Goal: Task Accomplishment & Management: Use online tool/utility

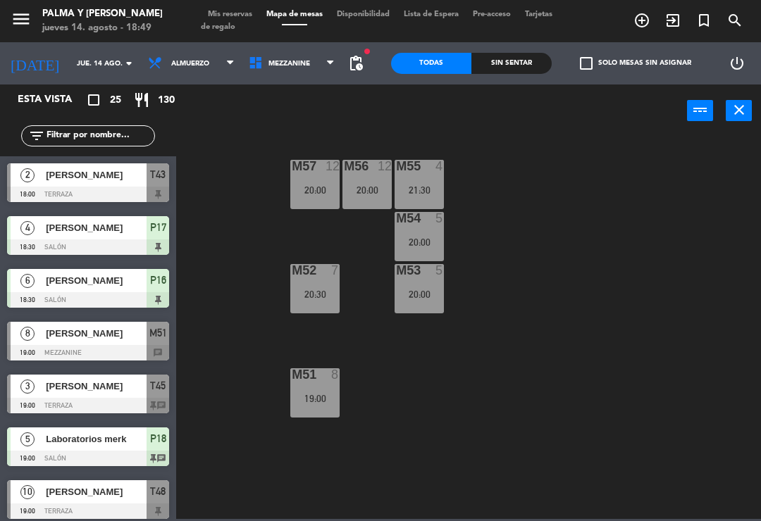
click at [325, 58] on span "Mezzanine" at bounding box center [292, 63] width 101 height 31
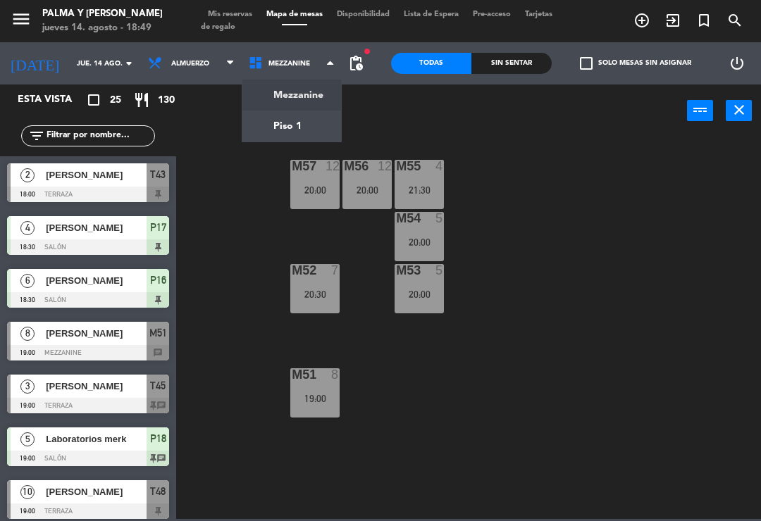
click at [284, 122] on ng-component "menu Palma y [PERSON_NAME] jueves 14. agosto - 18:49 Mis reservas Mapa de mesas…" at bounding box center [380, 259] width 761 height 519
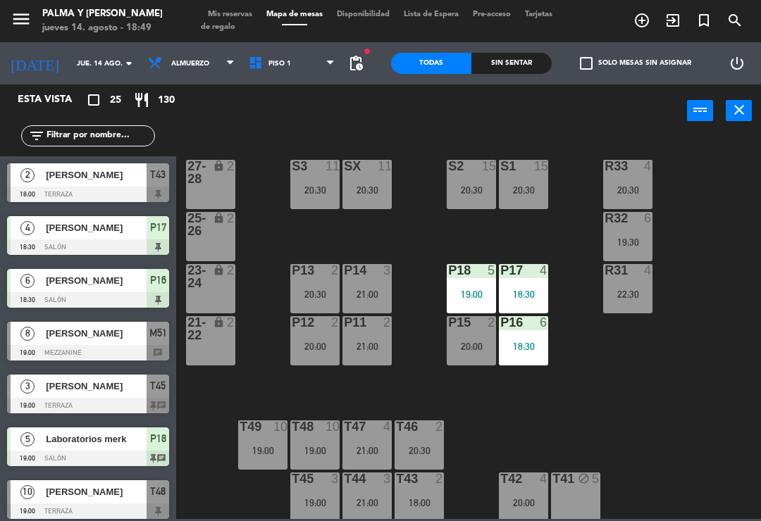
click at [629, 292] on div "22:30" at bounding box center [627, 295] width 49 height 10
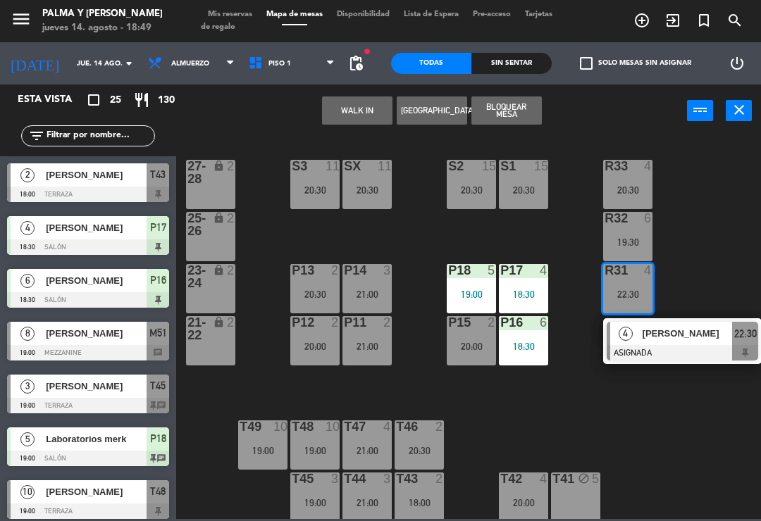
click at [683, 345] on div at bounding box center [682, 352] width 151 height 15
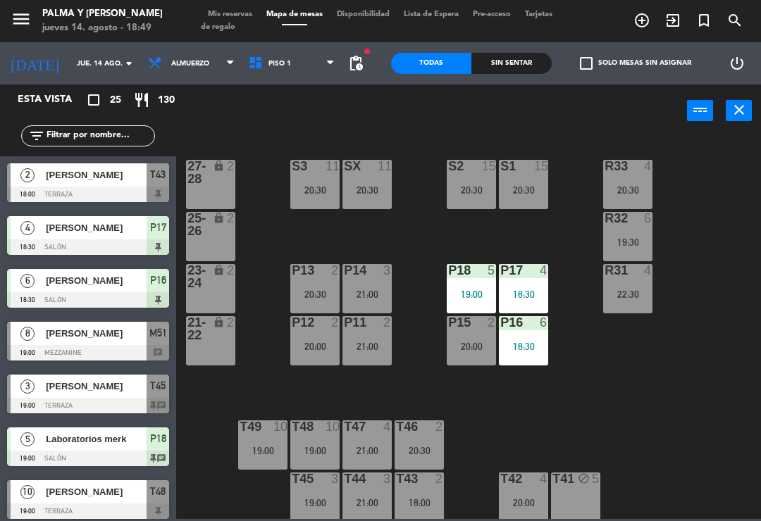
scroll to position [416, 0]
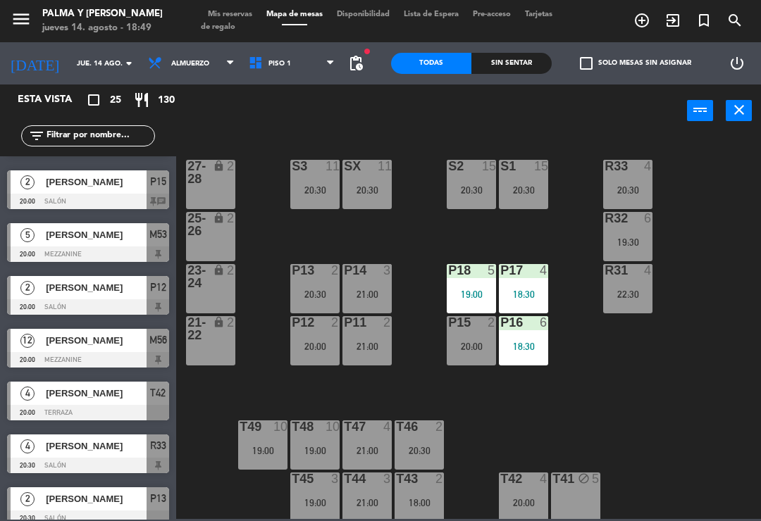
click at [704, 330] on div "R33 4 20:30 S1 15 20:30 S2 15 20:30 S3 11 20:30 SX 11 20:30 27-28 lock 2 R32 6 …" at bounding box center [472, 327] width 577 height 384
click at [519, 287] on div "P17 4 18:30" at bounding box center [523, 288] width 49 height 49
click at [677, 435] on div "R33 4 20:30 S1 15 20:30 S2 15 20:30 S3 11 20:30 SX 11 20:30 27-28 lock 2 R32 6 …" at bounding box center [472, 327] width 577 height 384
click at [466, 276] on div at bounding box center [471, 270] width 23 height 13
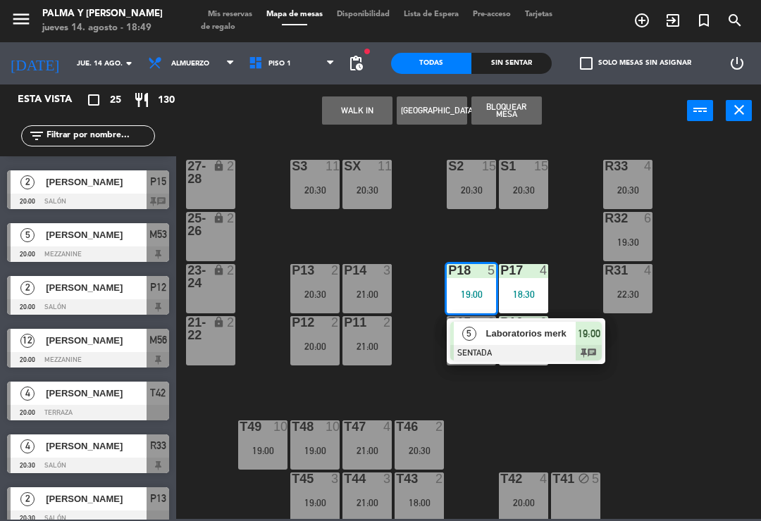
click at [673, 428] on div "R33 4 20:30 S1 15 20:30 S2 15 20:30 S3 11 20:30 SX 11 20:30 27-28 lock 2 R32 6 …" at bounding box center [472, 327] width 577 height 384
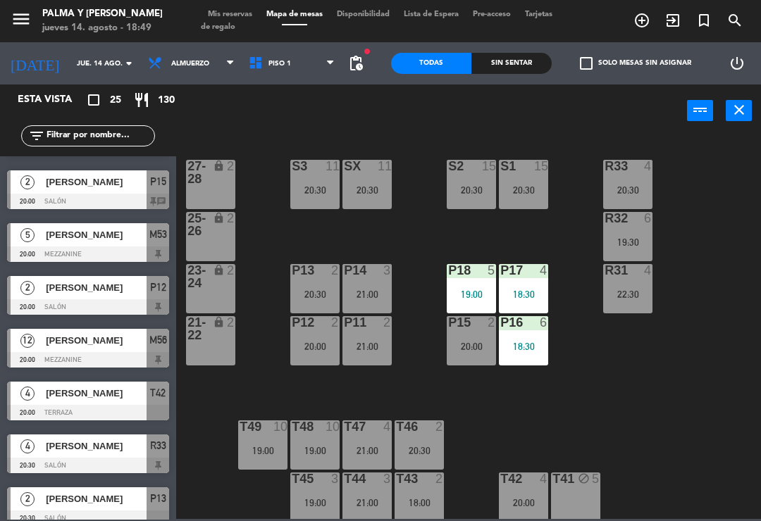
click at [533, 334] on div "P16 6 18:30" at bounding box center [523, 340] width 49 height 49
click at [753, 453] on div "R33 4 20:30 S1 15 20:30 S2 15 20:30 S3 11 20:30 SX 11 20:30 27-28 lock 2 R32 6 …" at bounding box center [472, 327] width 577 height 384
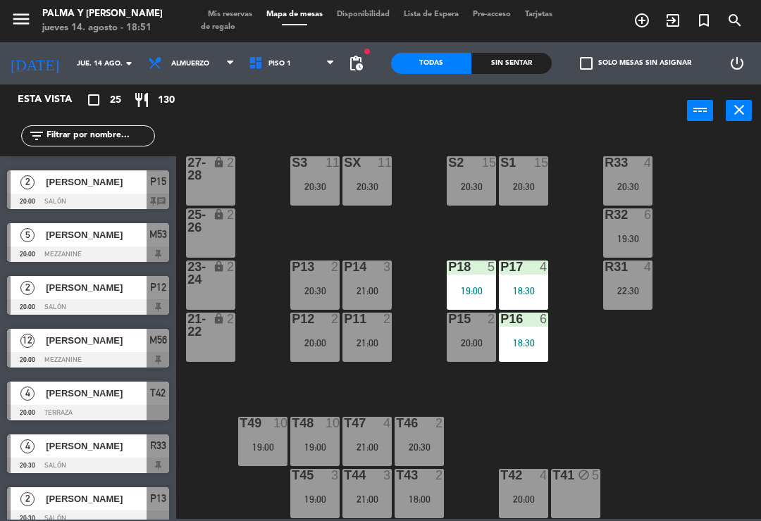
scroll to position [4, 0]
click at [471, 290] on div "19:00" at bounding box center [471, 291] width 49 height 10
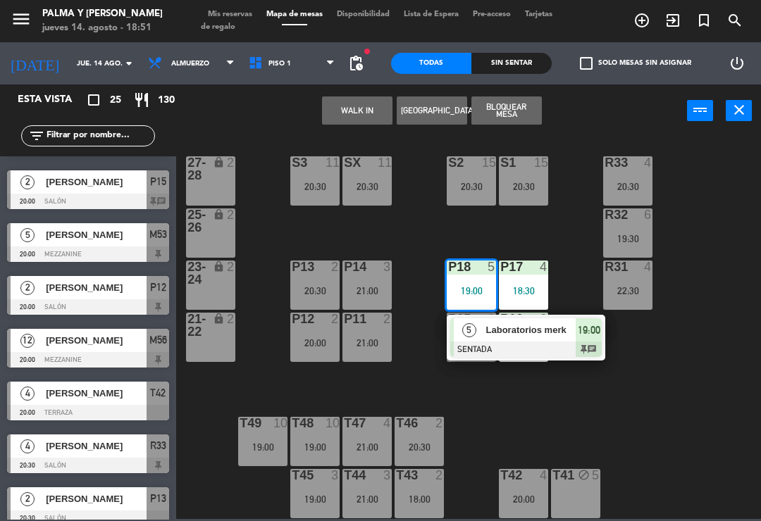
click at [531, 330] on span "Laboratorios merk" at bounding box center [531, 330] width 90 height 15
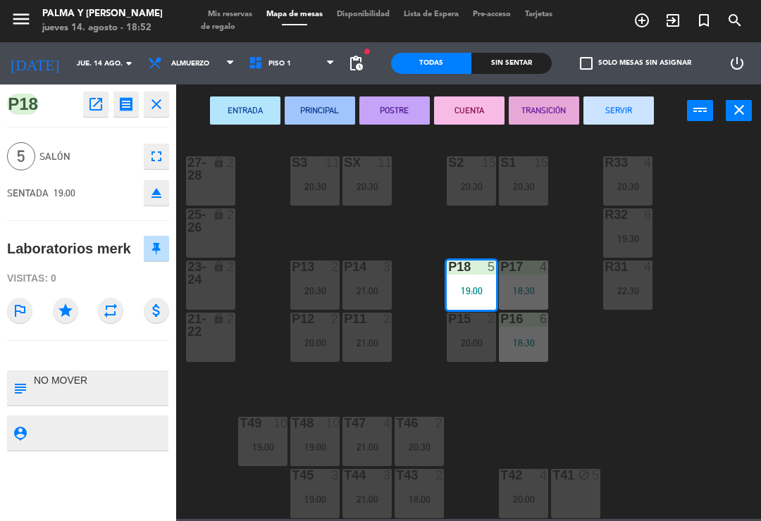
click at [368, 283] on div "P14 3 21:00" at bounding box center [366, 285] width 49 height 49
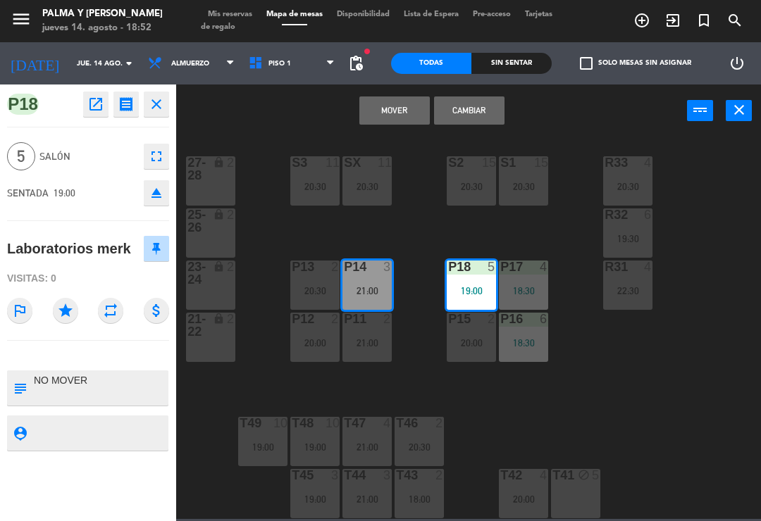
click at [476, 117] on button "Cambiar" at bounding box center [469, 111] width 70 height 28
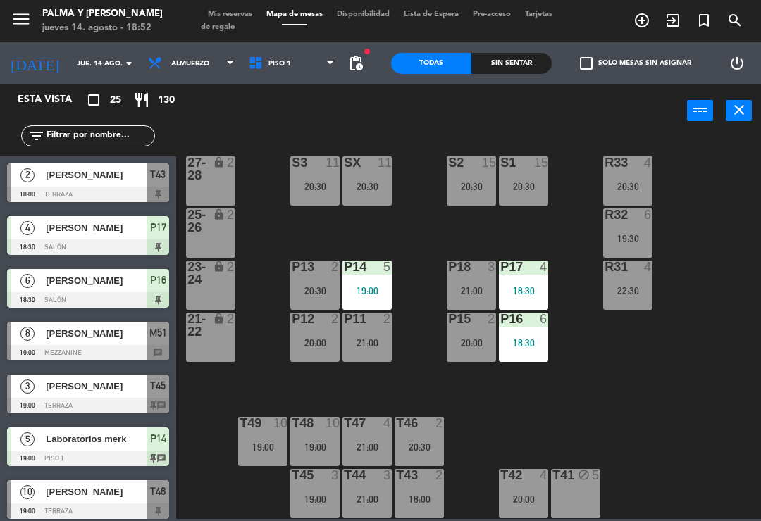
click at [660, 388] on div "R33 4 20:30 S1 15 20:30 S2 15 20:30 S3 11 20:30 SX 11 20:30 27-28 lock 2 R32 6 …" at bounding box center [472, 327] width 577 height 384
click at [111, 398] on div at bounding box center [88, 405] width 162 height 15
click at [308, 504] on div "19:00" at bounding box center [314, 500] width 49 height 10
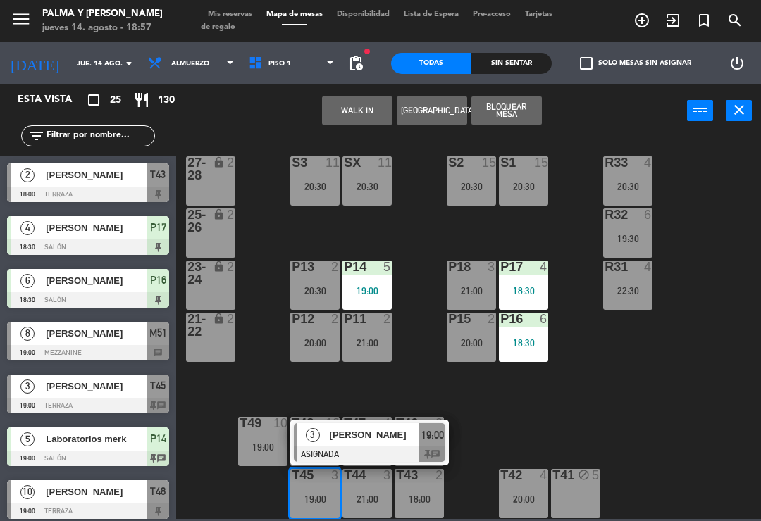
click at [364, 449] on div at bounding box center [369, 454] width 151 height 15
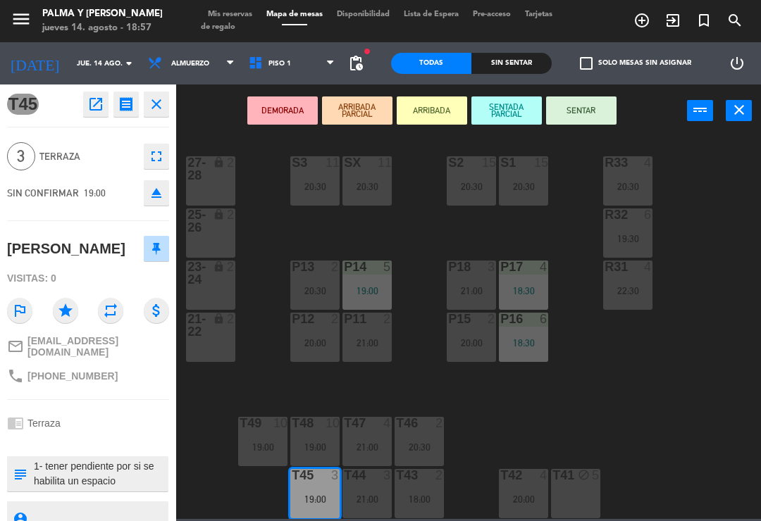
click at [568, 100] on button "SENTAR" at bounding box center [581, 111] width 70 height 28
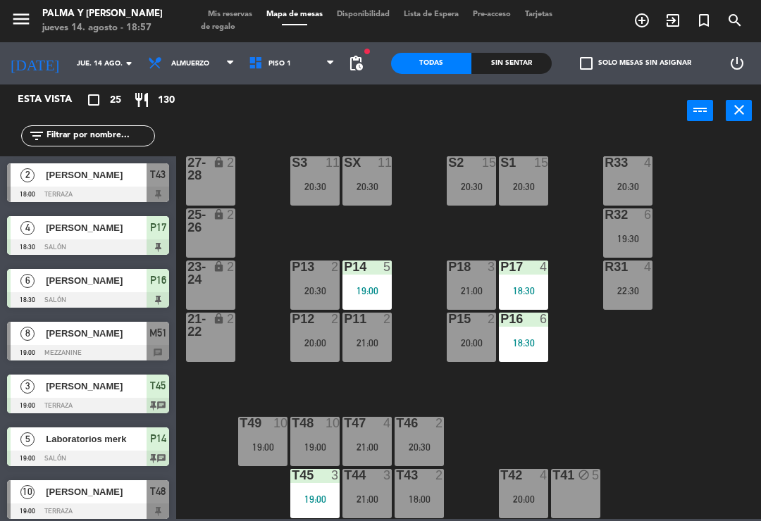
click at [715, 398] on div "R33 4 20:30 S1 15 20:30 S2 15 20:30 S3 11 20:30 SX 11 20:30 27-28 lock 2 R32 6 …" at bounding box center [472, 327] width 577 height 384
click at [669, 430] on div "R33 4 20:30 S1 15 20:30 S2 15 20:30 S3 11 20:30 SX 11 20:30 27-28 lock 2 R32 6 …" at bounding box center [472, 327] width 577 height 384
click at [280, 61] on span "Piso 1" at bounding box center [279, 64] width 23 height 8
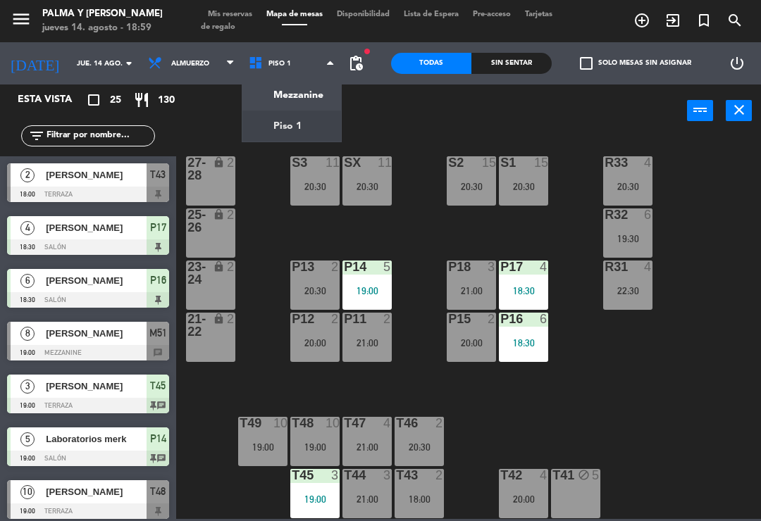
click at [317, 89] on ng-component "menu Palma y [PERSON_NAME] jueves 14. agosto - 18:59 Mis reservas Mapa de mesas…" at bounding box center [380, 259] width 761 height 519
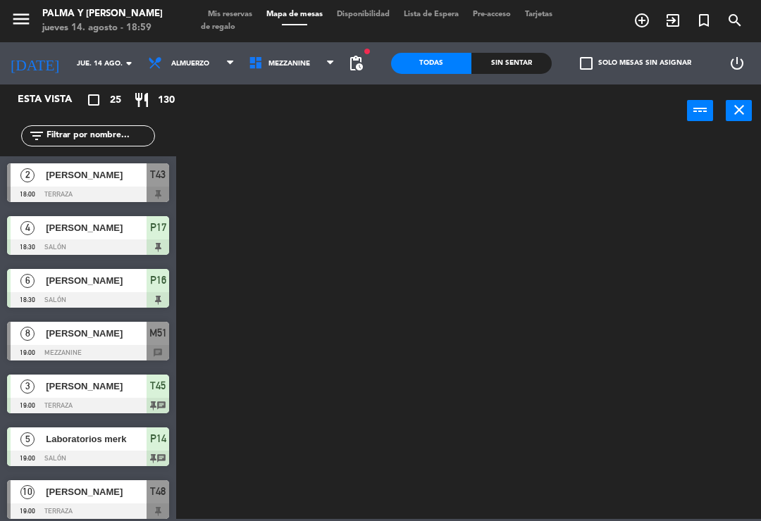
scroll to position [0, 0]
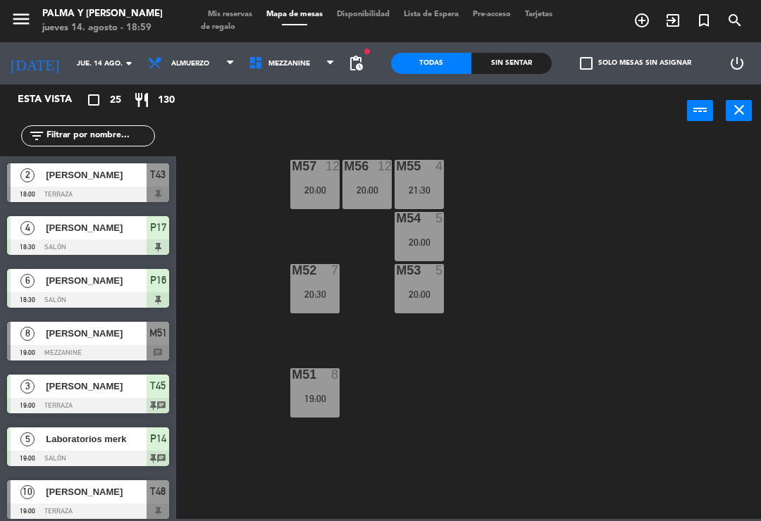
click at [447, 387] on div "M57 12 20:00 M56 12 20:00 M55 4 21:30 M54 5 20:00 M52 7 20:30 M53 5 20:00 M51 8…" at bounding box center [472, 327] width 577 height 384
click at [283, 483] on div "M57 12 20:00 M56 12 20:00 M55 4 21:30 M54 5 20:00 M52 7 20:30 M53 5 20:00 M51 8…" at bounding box center [472, 327] width 577 height 384
click at [274, 77] on span "Mezzanine" at bounding box center [292, 63] width 101 height 31
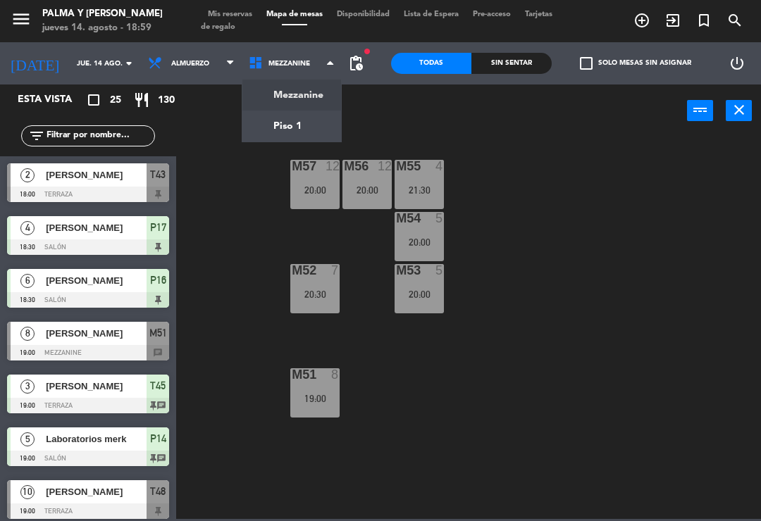
click at [309, 123] on ng-component "menu Palma y [PERSON_NAME] jueves 14. agosto - 18:59 Mis reservas Mapa de mesas…" at bounding box center [380, 259] width 761 height 519
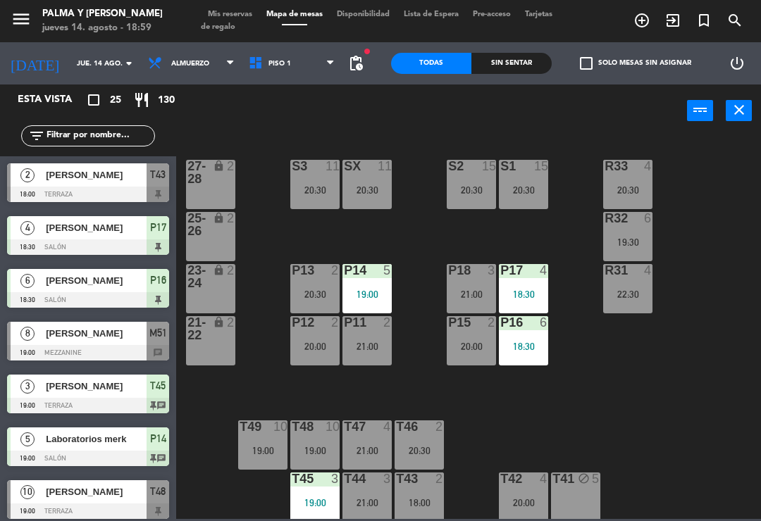
click at [709, 280] on div "R33 4 20:30 S1 15 20:30 S2 15 20:30 S3 11 20:30 SX 11 20:30 27-28 lock 2 R32 6 …" at bounding box center [472, 327] width 577 height 384
click at [600, 366] on div "R33 4 20:30 S1 15 20:30 S2 15 20:30 S3 11 20:30 SX 11 20:30 27-28 lock 2 R32 6 …" at bounding box center [472, 327] width 577 height 384
click at [85, 56] on input "jue. 14 ago." at bounding box center [118, 64] width 97 height 22
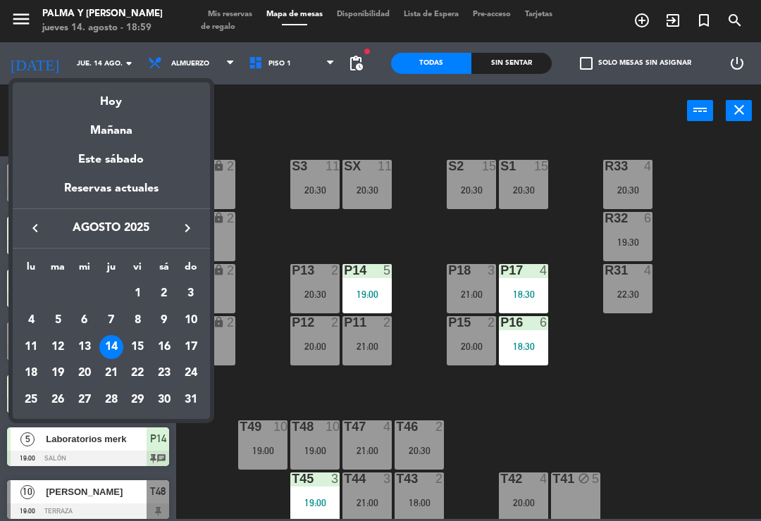
click at [142, 342] on div "15" at bounding box center [137, 347] width 24 height 24
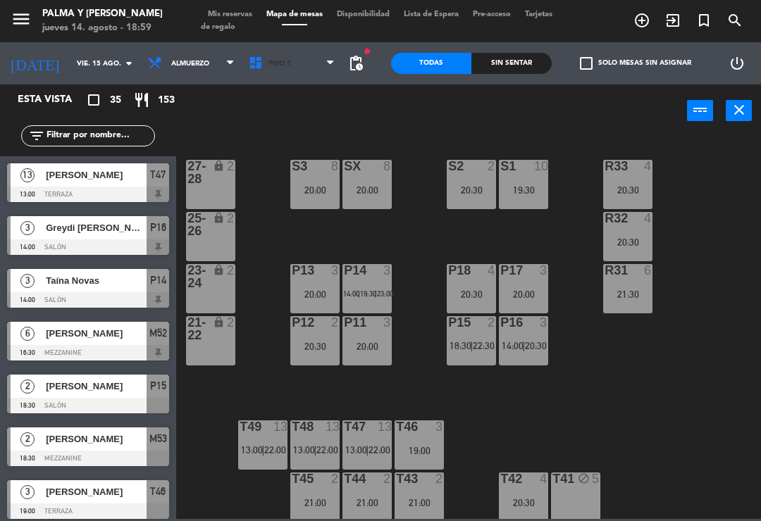
click at [260, 51] on span "Piso 1" at bounding box center [292, 63] width 101 height 31
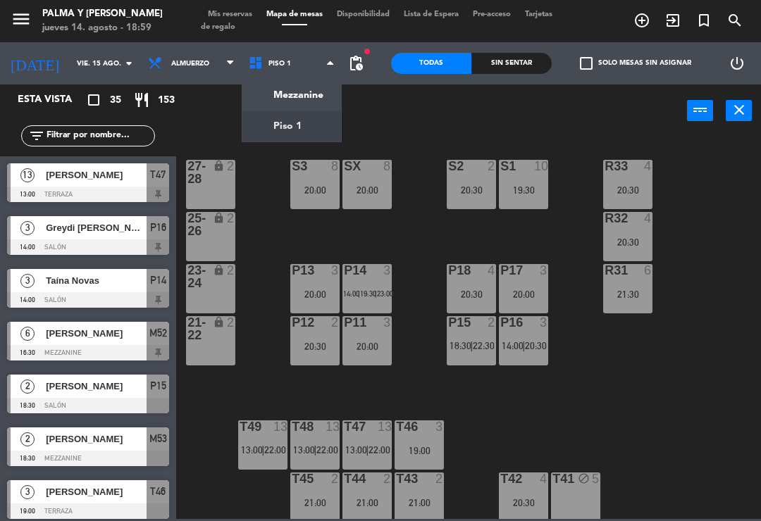
click at [315, 98] on ng-component "menu Palma y [PERSON_NAME] jueves 14. agosto - 18:59 Mis reservas Mapa de mesas…" at bounding box center [380, 259] width 761 height 519
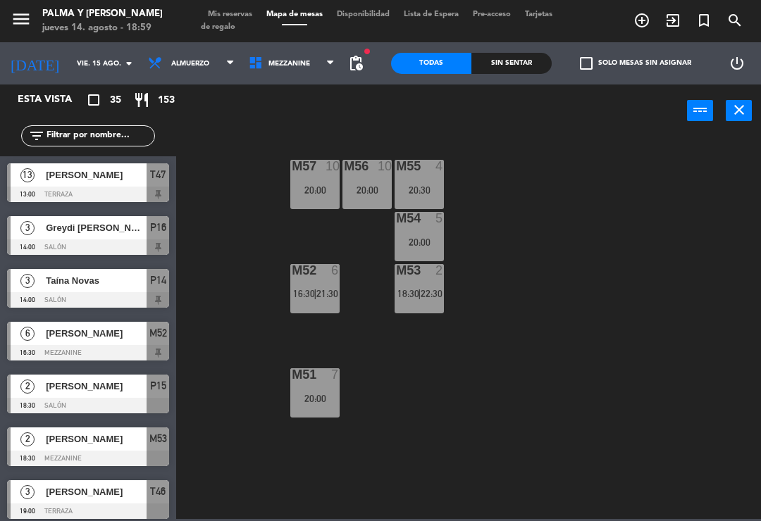
click at [80, 66] on input "vie. 15 ago." at bounding box center [118, 64] width 97 height 22
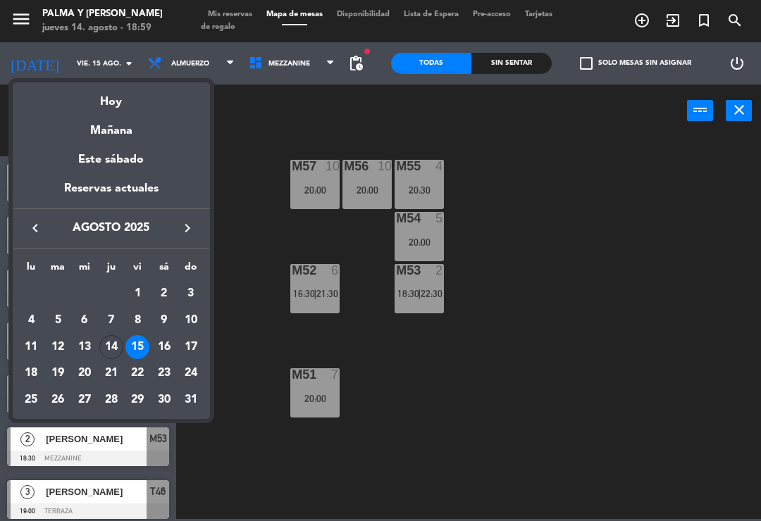
click at [156, 335] on td "16" at bounding box center [164, 347] width 27 height 27
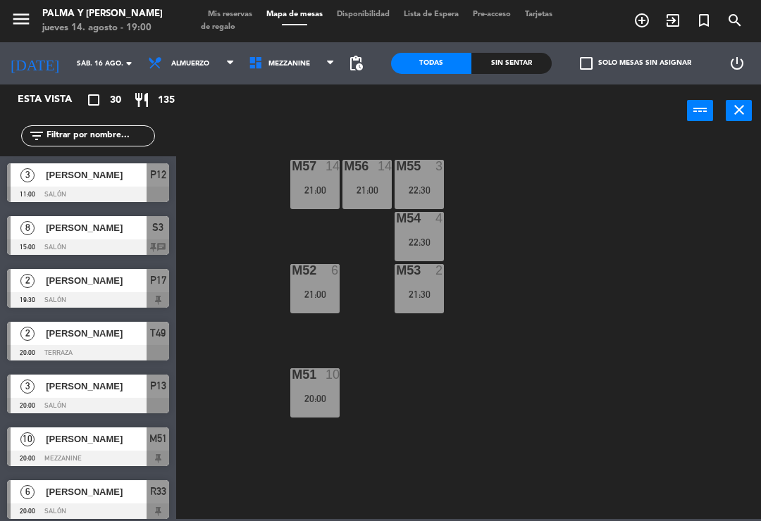
click at [533, 454] on div "M57 14 21:00 M56 14 21:00 M55 3 22:30 M54 4 22:30 M52 6 21:00 M53 2 21:30 M51 1…" at bounding box center [472, 327] width 577 height 384
click at [288, 77] on span "Mezzanine" at bounding box center [292, 63] width 101 height 31
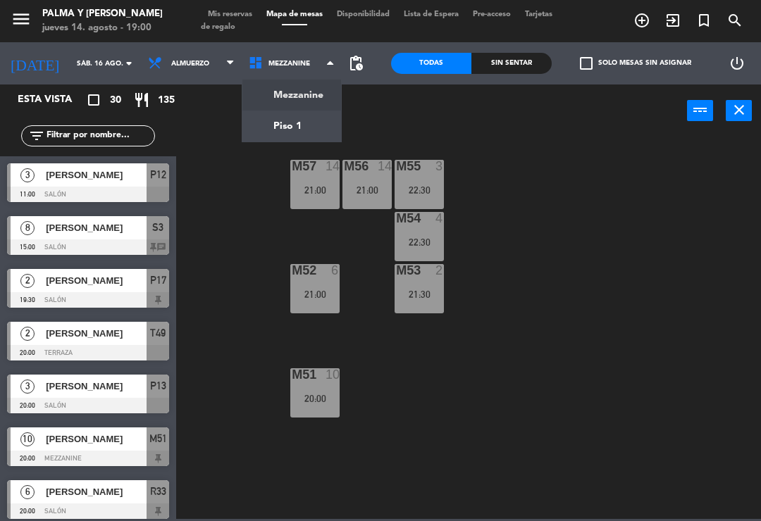
click at [292, 128] on ng-component "menu Palma y [PERSON_NAME] jueves 14. agosto - 19:00 Mis reservas Mapa de mesas…" at bounding box center [380, 259] width 761 height 519
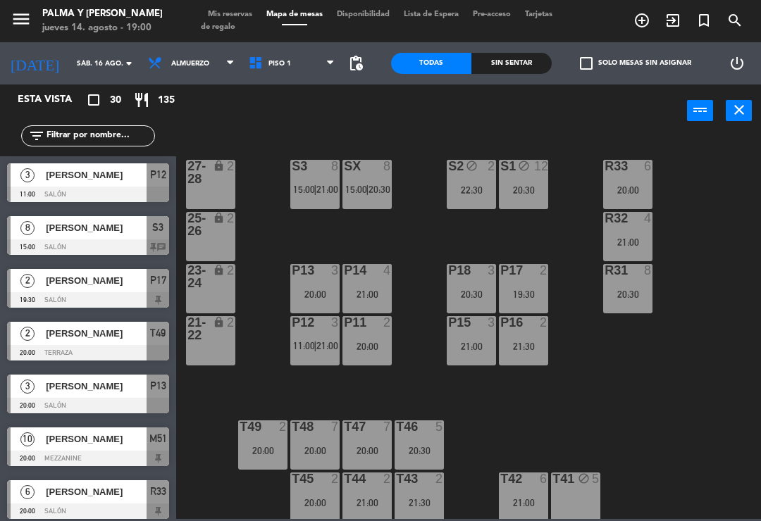
click at [597, 461] on div "R33 6 20:00 S1 block 12 20:30 S2 block 2 22:30 S3 8 15:00 | 21:00 SX 8 15:00 | …" at bounding box center [472, 327] width 577 height 384
click at [70, 71] on input "sáb. 16 ago." at bounding box center [118, 64] width 97 height 22
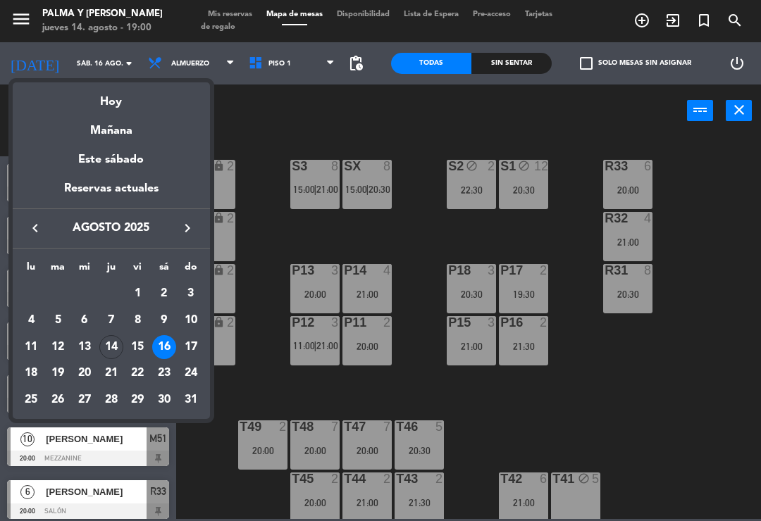
click at [115, 107] on div "Hoy" at bounding box center [111, 96] width 197 height 29
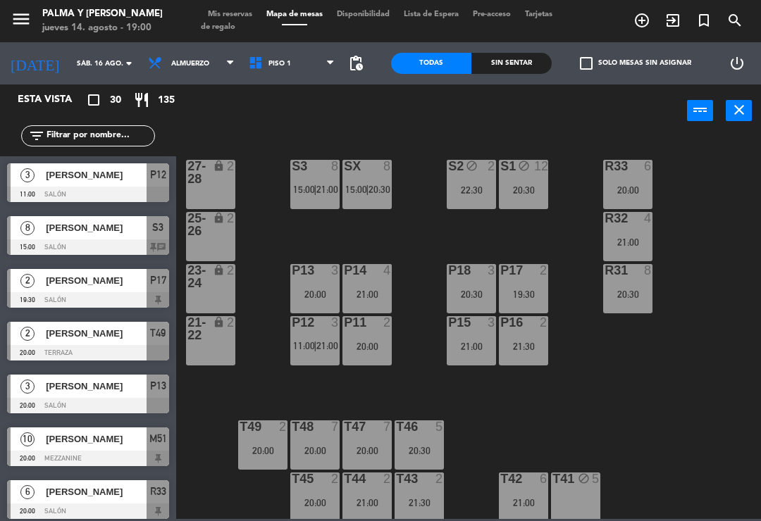
type input "jue. 14 ago."
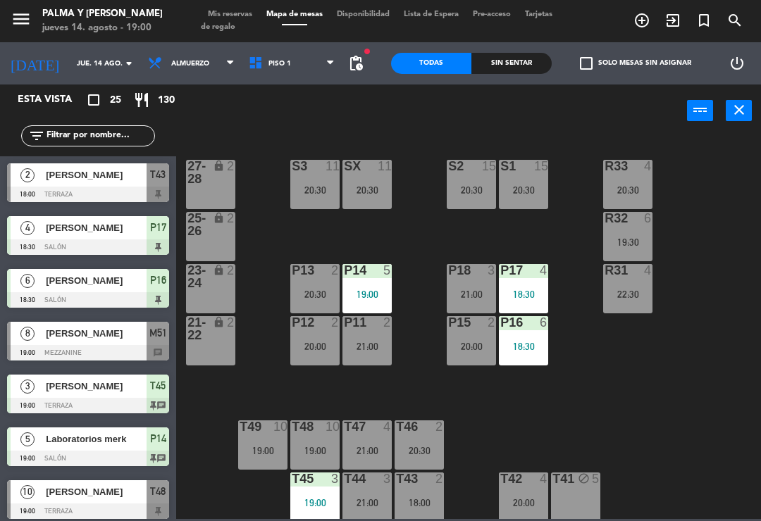
click at [306, 488] on div "T45 3 19:00" at bounding box center [314, 497] width 49 height 49
click at [610, 406] on div "R33 4 20:30 S1 15 20:30 S2 15 20:30 S3 11 20:30 SX 11 20:30 27-28 lock 2 R32 6 …" at bounding box center [472, 327] width 577 height 384
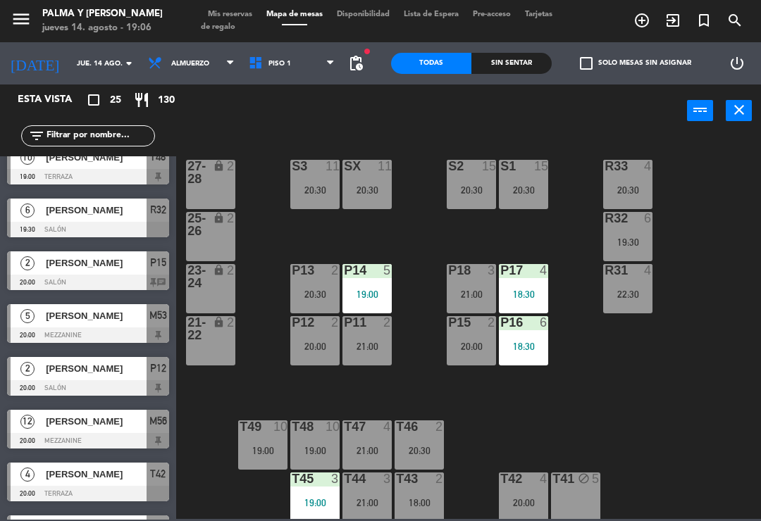
scroll to position [335, 0]
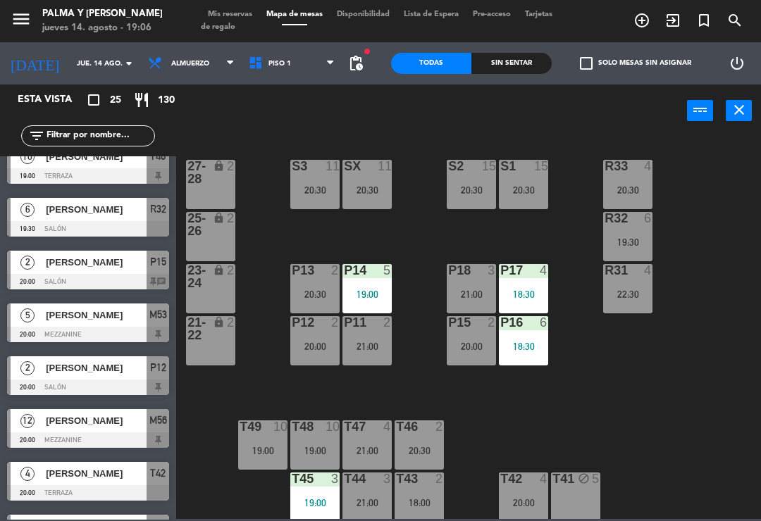
click at [108, 331] on div at bounding box center [88, 334] width 162 height 15
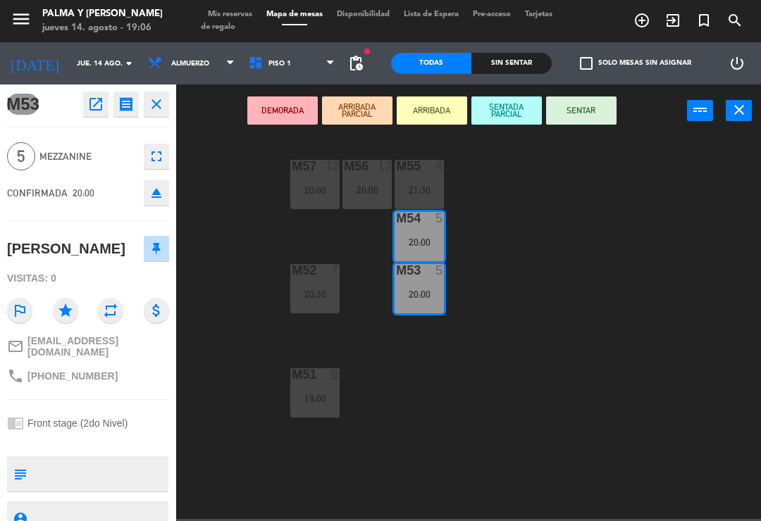
click at [122, 466] on textarea at bounding box center [99, 474] width 135 height 30
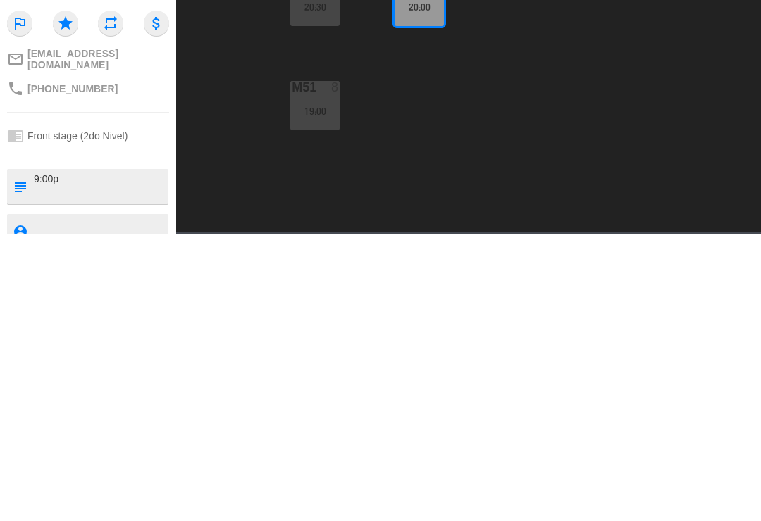
type textarea "9:00pm"
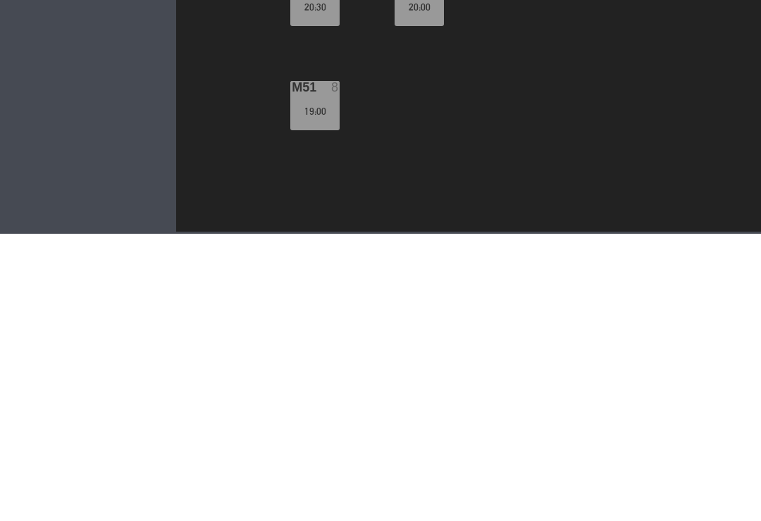
scroll to position [0, 0]
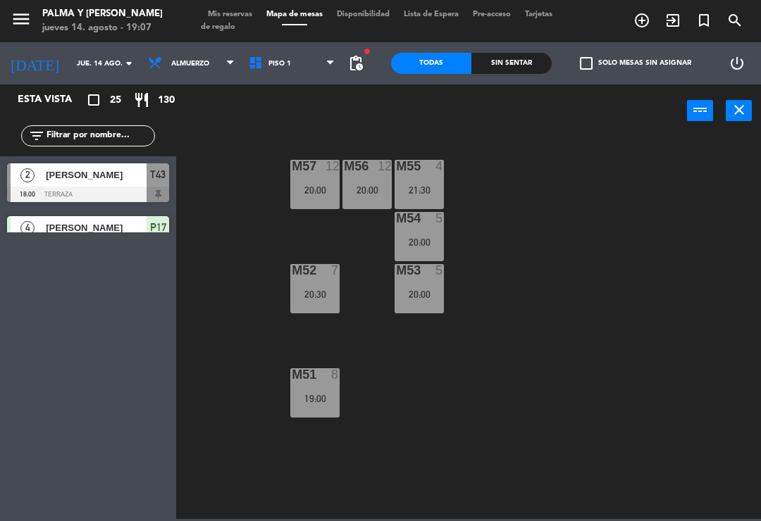
click at [425, 301] on div "M53 5 20:00" at bounding box center [418, 288] width 49 height 49
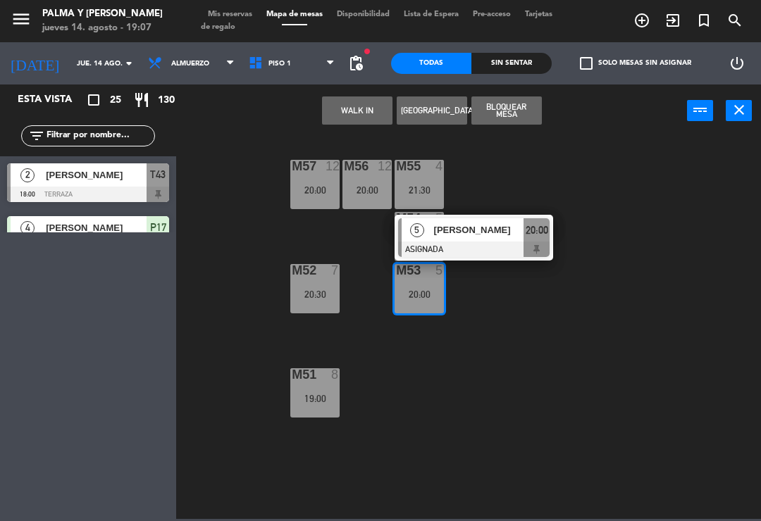
click at [466, 245] on div at bounding box center [473, 249] width 151 height 15
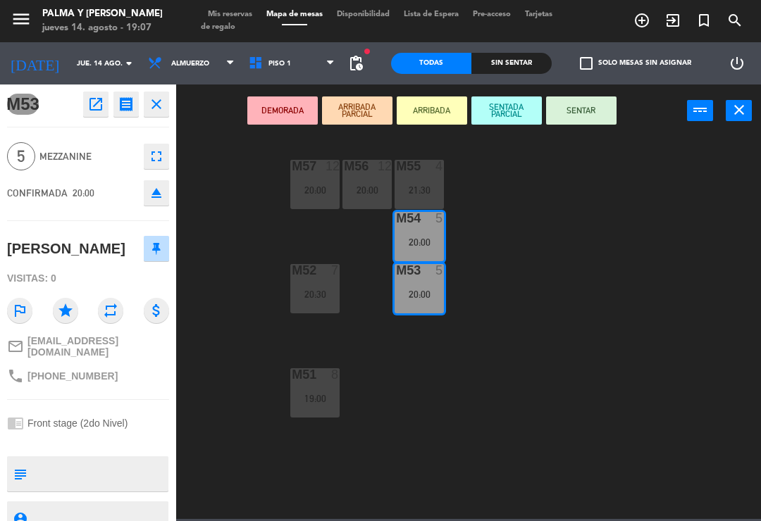
click at [138, 468] on textarea at bounding box center [99, 474] width 135 height 30
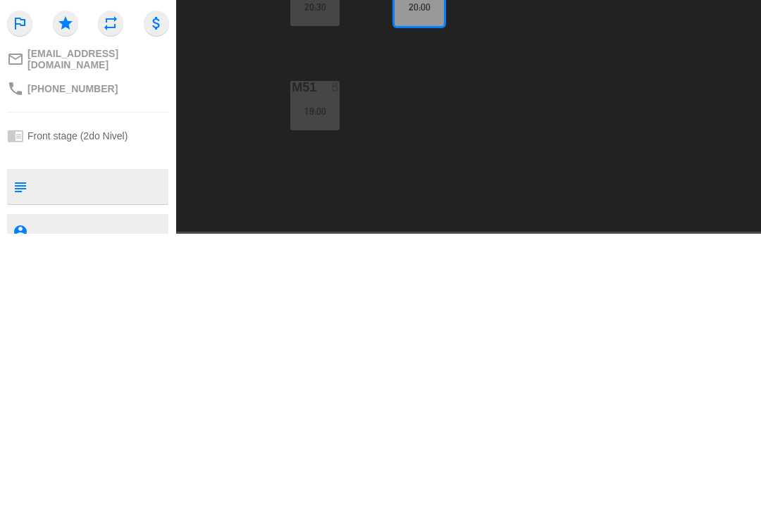
type textarea "0"
type textarea "9:00pm"
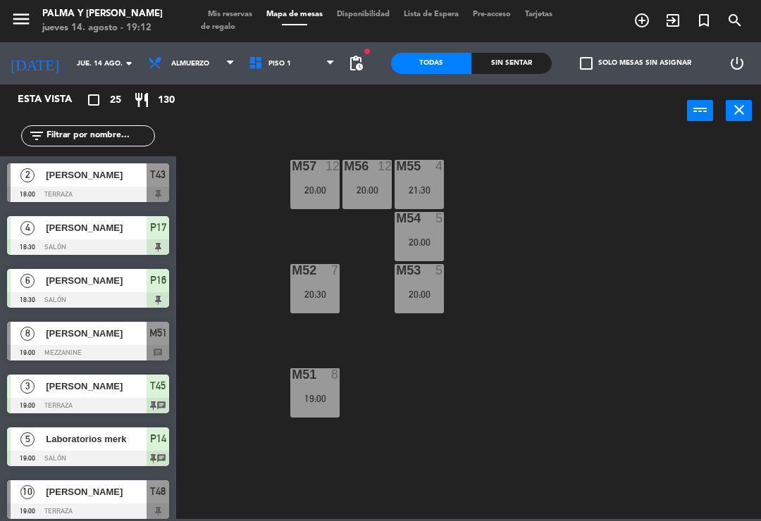
click at [619, 385] on div "M57 12 20:00 M56 12 20:00 M55 4 21:30 M54 5 20:00 M52 7 20:30 M53 5 20:00 M51 8…" at bounding box center [472, 327] width 577 height 384
click at [281, 73] on span "Piso 1" at bounding box center [292, 63] width 101 height 31
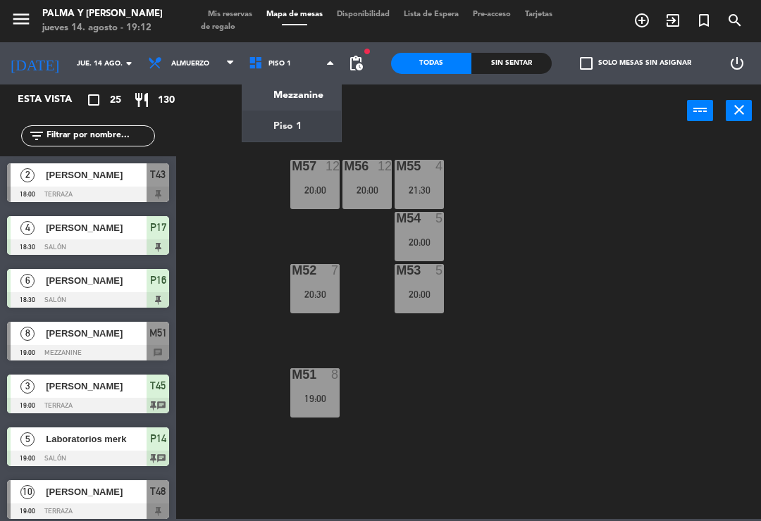
click at [306, 105] on ng-component "menu Palma y [PERSON_NAME] jueves 14. agosto - 19:12 Mis reservas Mapa de mesas…" at bounding box center [380, 259] width 761 height 519
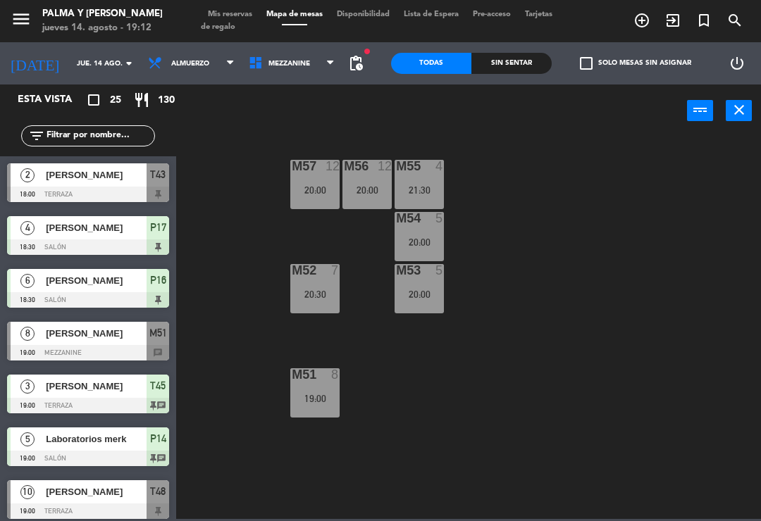
click at [306, 74] on span "Mezzanine" at bounding box center [292, 63] width 101 height 31
click at [285, 141] on ng-component "menu Palma y [PERSON_NAME] jueves 14. agosto - 19:12 Mis reservas Mapa de mesas…" at bounding box center [380, 259] width 761 height 519
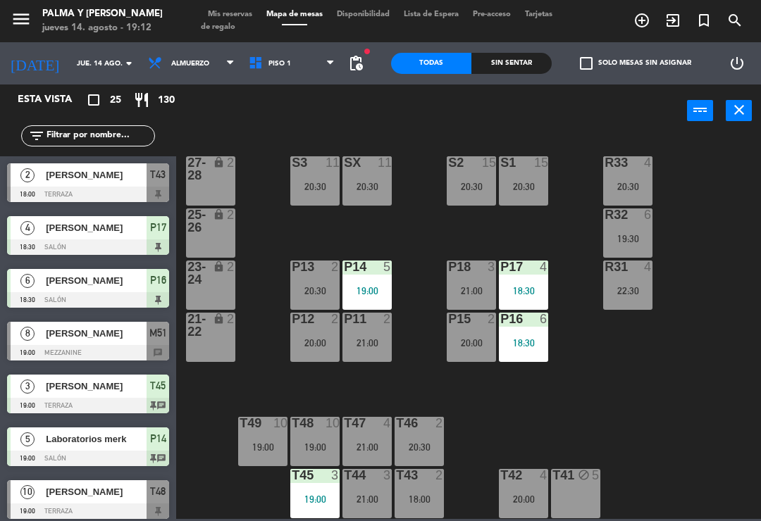
scroll to position [4, 0]
click at [482, 290] on div "21:00" at bounding box center [471, 291] width 49 height 10
click at [687, 388] on div "R33 4 20:30 S1 15 20:30 S2 15 20:30 S3 11 20:30 SX 11 20:30 27-28 lock 2 R32 6 …" at bounding box center [472, 327] width 577 height 384
click at [435, 496] on div "18:00" at bounding box center [418, 500] width 49 height 10
click at [651, 406] on div "R33 4 20:30 S1 15 20:30 S2 15 20:30 S3 11 20:30 SX 11 20:30 27-28 lock 2 R32 6 …" at bounding box center [472, 327] width 577 height 384
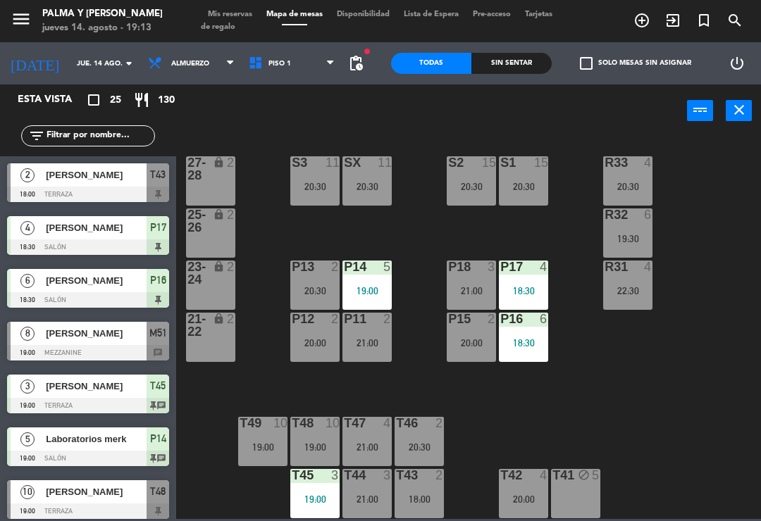
click at [318, 516] on div "T45 3 19:00" at bounding box center [314, 493] width 49 height 49
click at [760, 437] on html "close × Palma y [PERSON_NAME] × chrome_reader_mode Listado de Reservas account_…" at bounding box center [380, 260] width 761 height 521
click at [443, 490] on div "T43 2 18:00" at bounding box center [418, 493] width 49 height 49
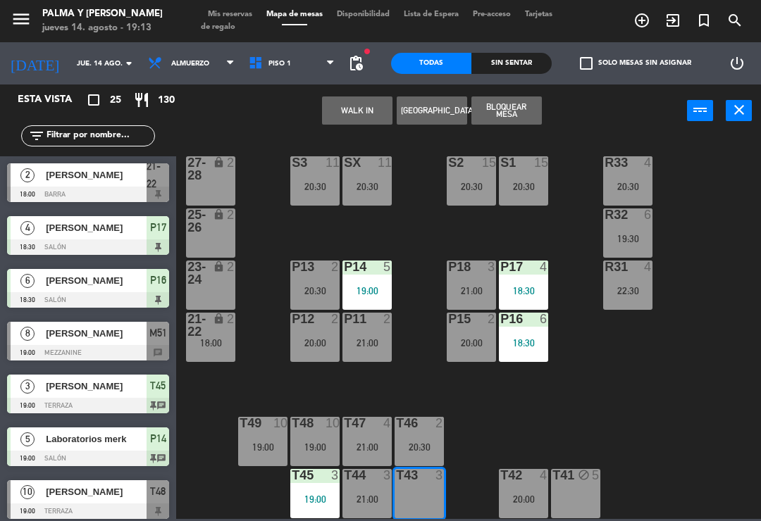
click at [382, 104] on button "WALK IN" at bounding box center [357, 111] width 70 height 28
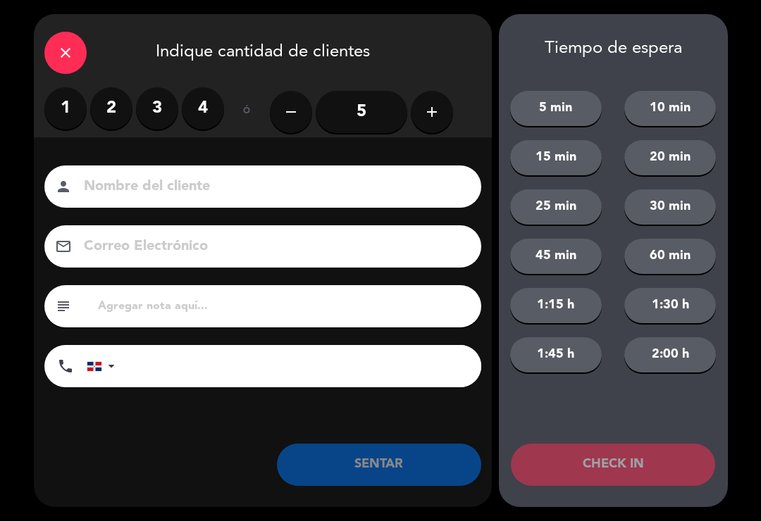
click at [131, 104] on label "2" at bounding box center [111, 108] width 42 height 42
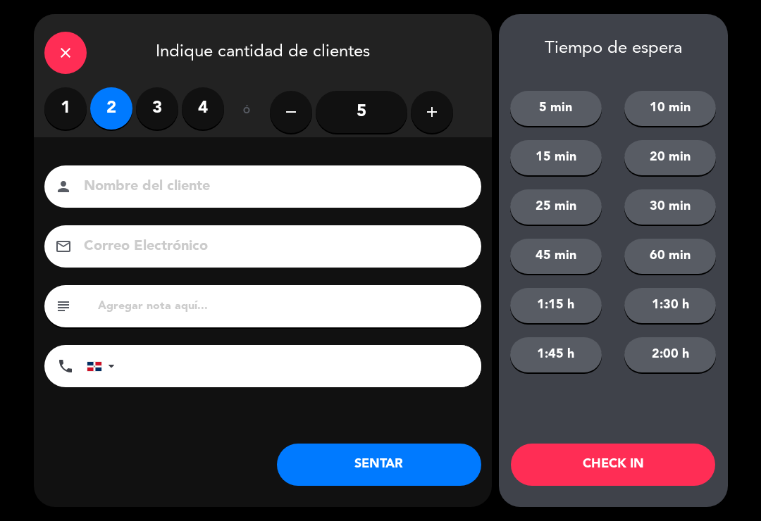
click at [402, 464] on button "SENTAR" at bounding box center [379, 465] width 204 height 42
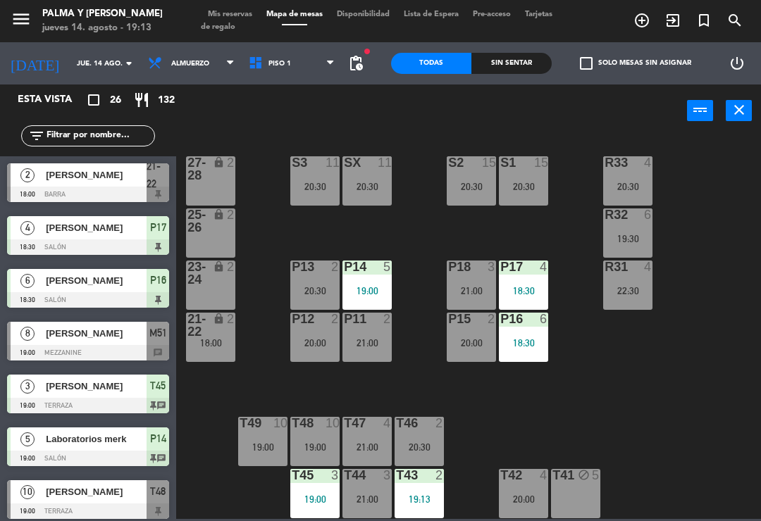
click at [759, 309] on div "R33 4 20:30 S1 15 20:30 S2 15 20:30 S3 11 20:30 SX 11 20:30 27-28 lock 2 R32 6 …" at bounding box center [472, 327] width 577 height 384
click at [709, 335] on div "R33 4 20:30 S1 15 20:30 S2 15 20:30 S3 11 20:30 SX 11 20:30 27-28 lock 2 R32 6 …" at bounding box center [472, 327] width 577 height 384
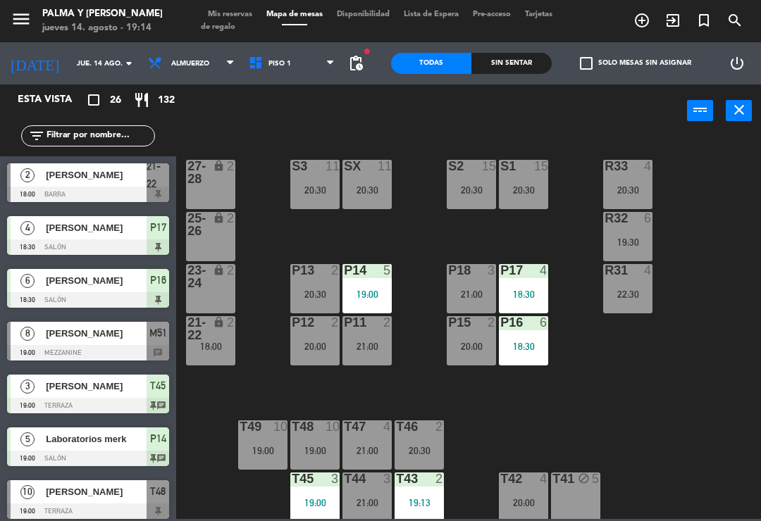
scroll to position [0, 0]
click at [297, 61] on span "Piso 1" at bounding box center [292, 63] width 101 height 31
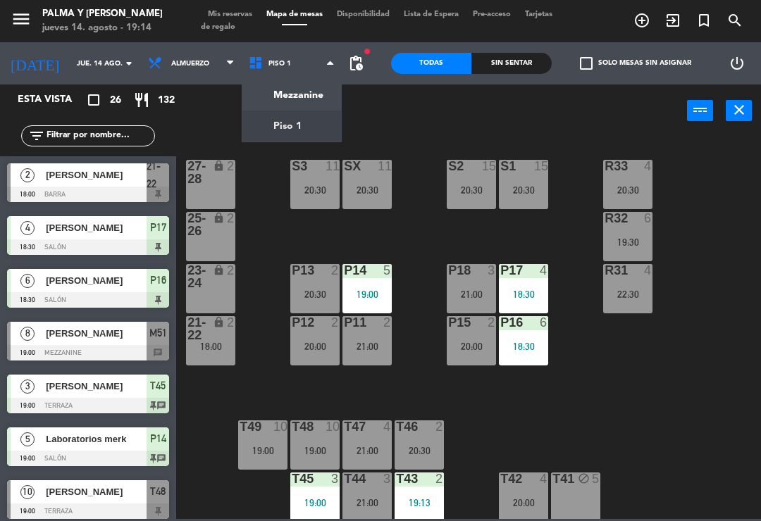
click at [302, 101] on ng-component "menu Palma y [PERSON_NAME] jueves 14. agosto - 19:14 Mis reservas Mapa de mesas…" at bounding box center [380, 259] width 761 height 519
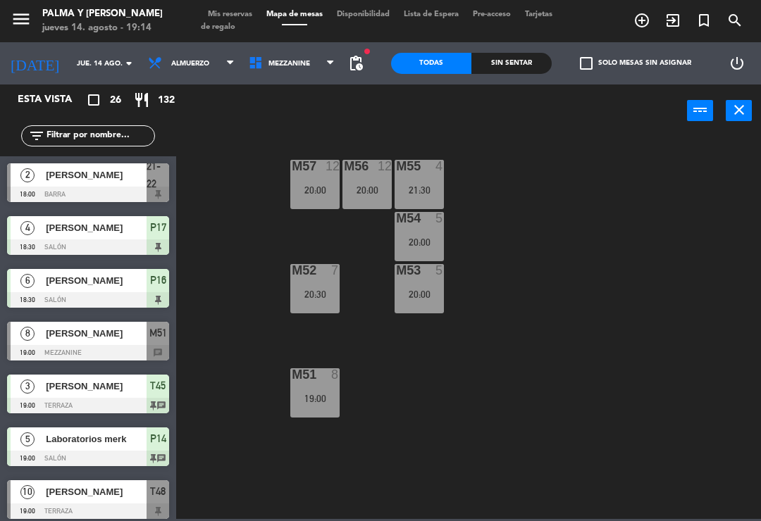
click at [738, 464] on div "M57 12 20:00 M56 12 20:00 M55 4 21:30 M54 5 20:00 M52 7 20:30 M53 5 20:00 M51 8…" at bounding box center [472, 327] width 577 height 384
click at [572, 228] on div "M57 12 20:00 M56 12 20:00 M55 4 21:30 M54 5 20:00 M52 7 20:30 M53 5 20:00 M51 8…" at bounding box center [472, 327] width 577 height 384
click at [416, 285] on div "M53 5 20:00" at bounding box center [418, 288] width 49 height 49
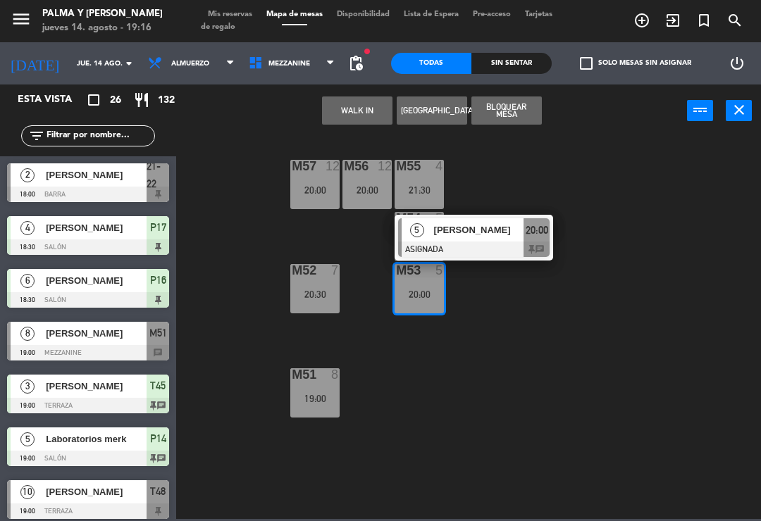
click at [516, 241] on div "[PERSON_NAME]" at bounding box center [479, 229] width 92 height 23
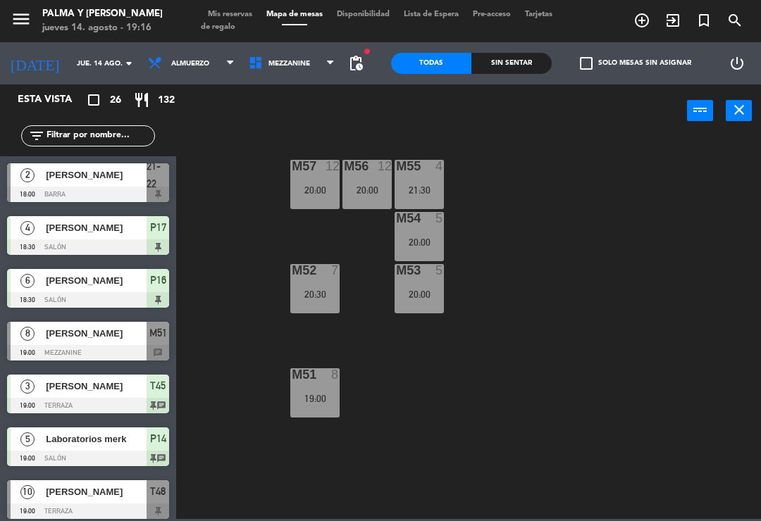
click at [154, 191] on div at bounding box center [88, 194] width 162 height 15
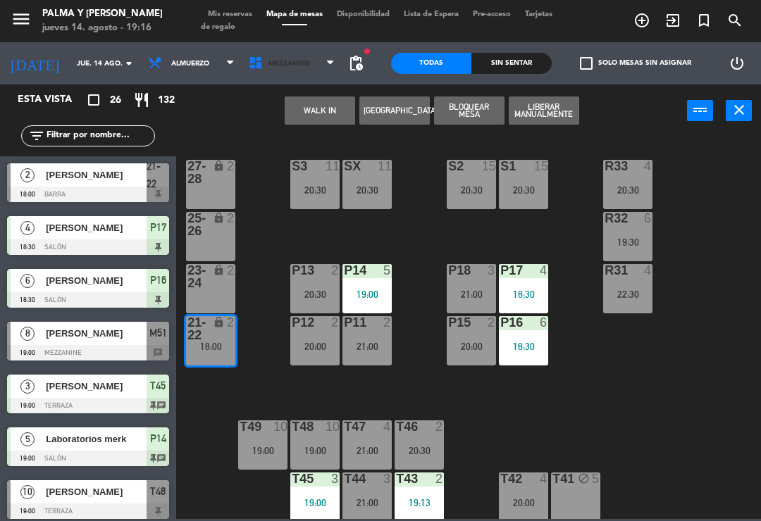
click at [281, 77] on span "Mezzanine" at bounding box center [292, 63] width 101 height 31
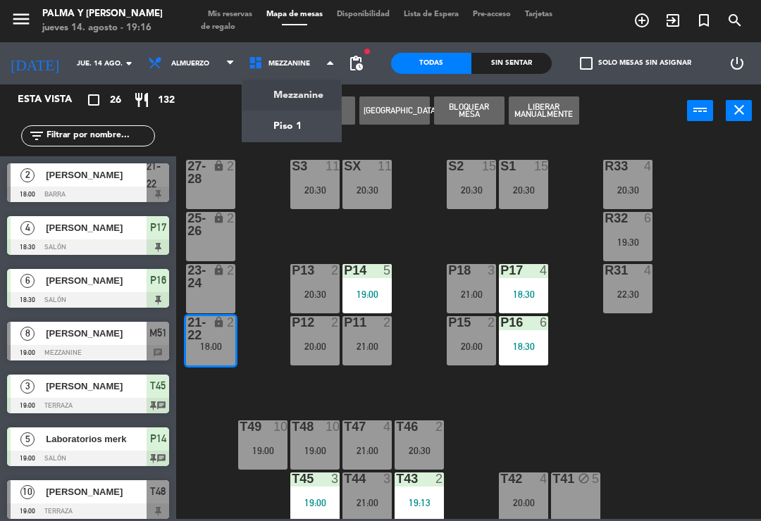
click at [317, 68] on span "Mezzanine" at bounding box center [292, 63] width 101 height 31
click at [315, 75] on span "Mezzanine" at bounding box center [292, 63] width 101 height 31
click at [313, 75] on span "Mezzanine" at bounding box center [292, 63] width 101 height 31
click at [306, 130] on ng-component "menu Palma y [PERSON_NAME] jueves 14. agosto - 19:16 Mis reservas Mapa de mesas…" at bounding box center [380, 259] width 761 height 519
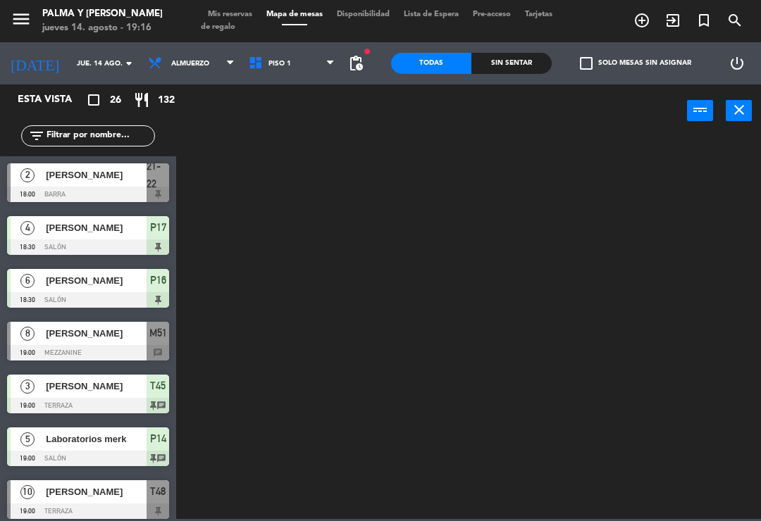
click at [325, 73] on span "Piso 1" at bounding box center [292, 63] width 101 height 31
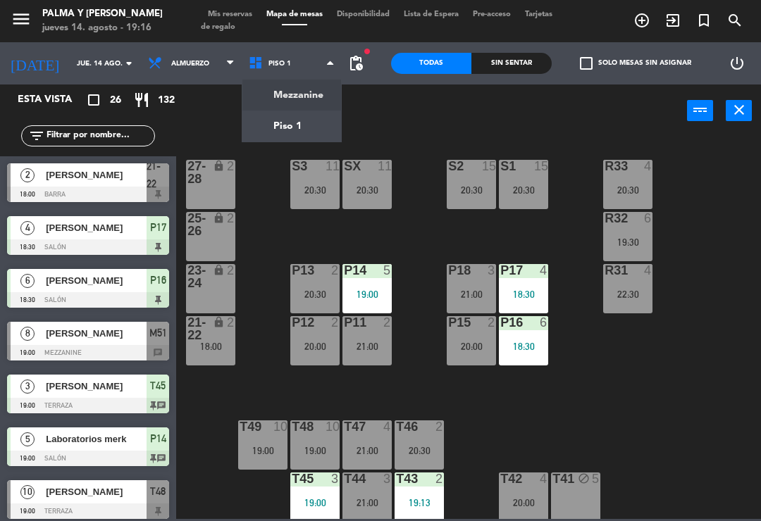
click at [305, 106] on ng-component "menu Palma y [PERSON_NAME] jueves 14. agosto - 19:16 Mis reservas Mapa de mesas…" at bounding box center [380, 259] width 761 height 519
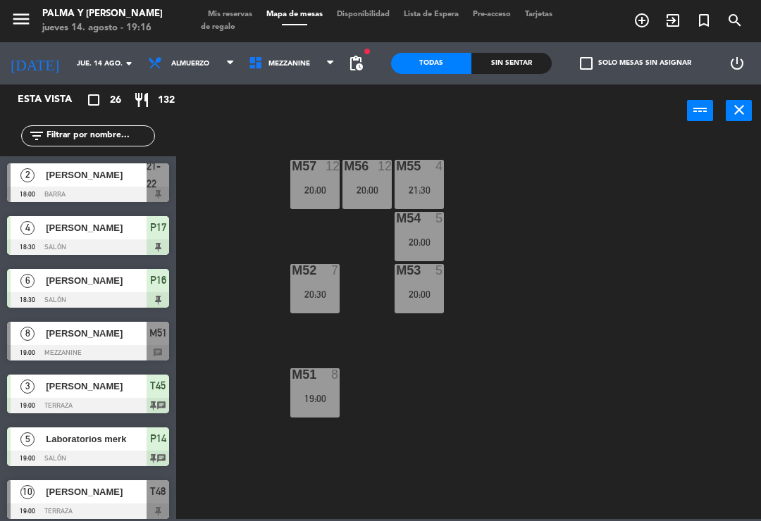
click at [429, 233] on div "M54 5 20:00" at bounding box center [418, 236] width 49 height 49
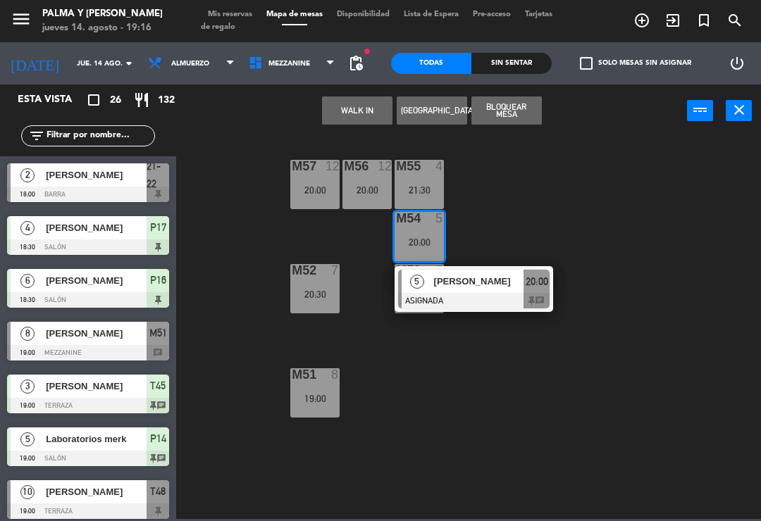
click at [471, 286] on span "[PERSON_NAME]" at bounding box center [479, 281] width 90 height 15
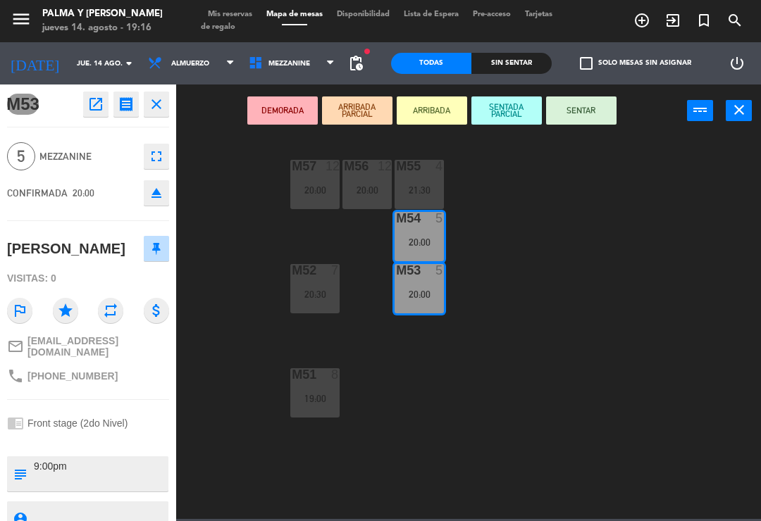
click at [159, 200] on icon "eject" at bounding box center [156, 193] width 17 height 17
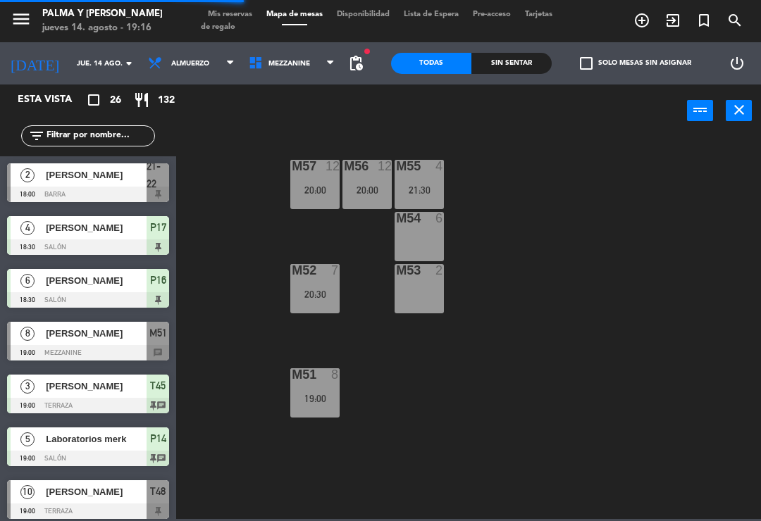
click at [133, 135] on input "text" at bounding box center [99, 135] width 109 height 15
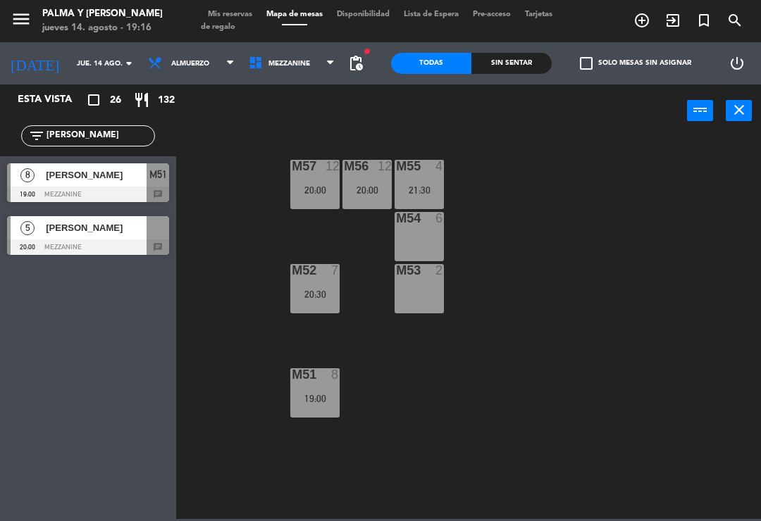
type input "[PERSON_NAME]"
click at [619, 163] on div "M57 12 20:00 M56 12 20:00 M55 4 21:30 M54 6 M52 7 20:30 M53 2 M51 8 19:00" at bounding box center [472, 327] width 577 height 384
click at [113, 247] on div at bounding box center [88, 247] width 162 height 15
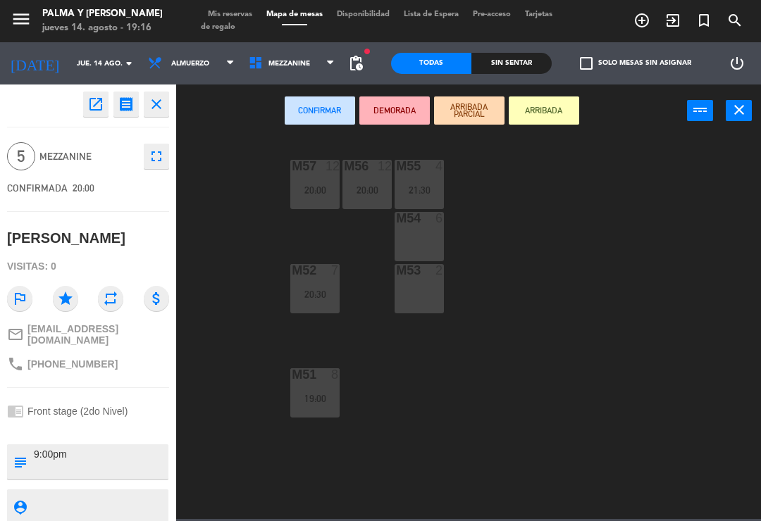
click at [418, 229] on div "M54 6" at bounding box center [418, 236] width 49 height 49
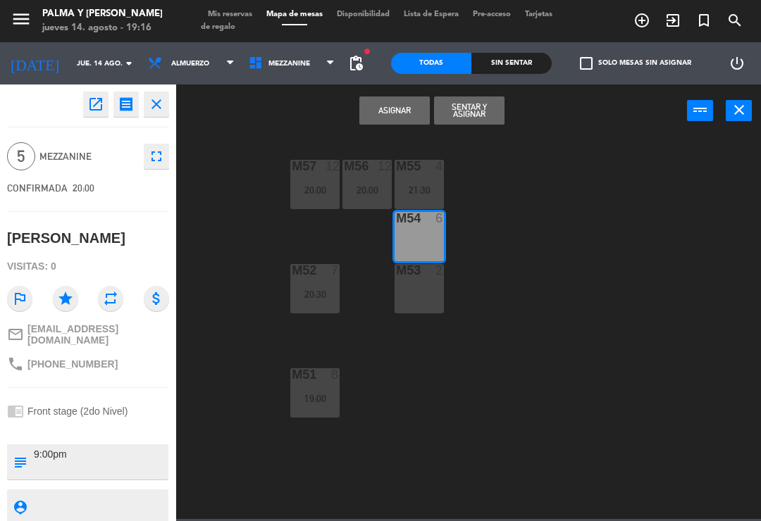
click at [402, 111] on button "Asignar" at bounding box center [394, 111] width 70 height 28
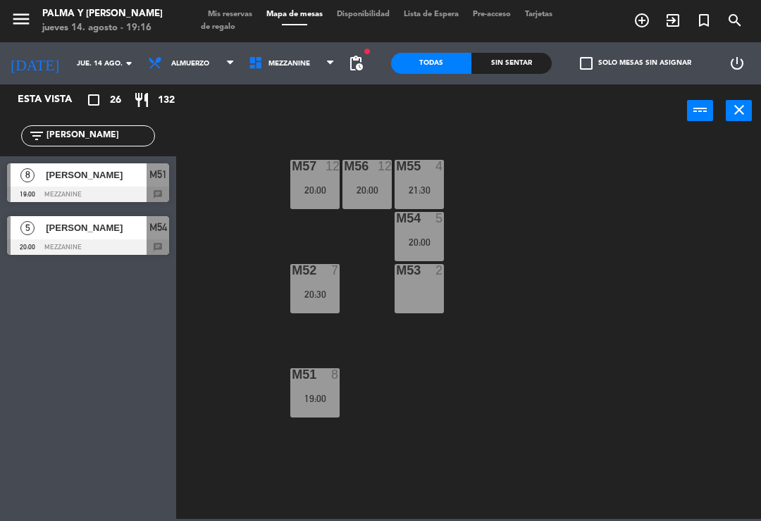
click at [419, 292] on div "M53 2" at bounding box center [418, 288] width 49 height 49
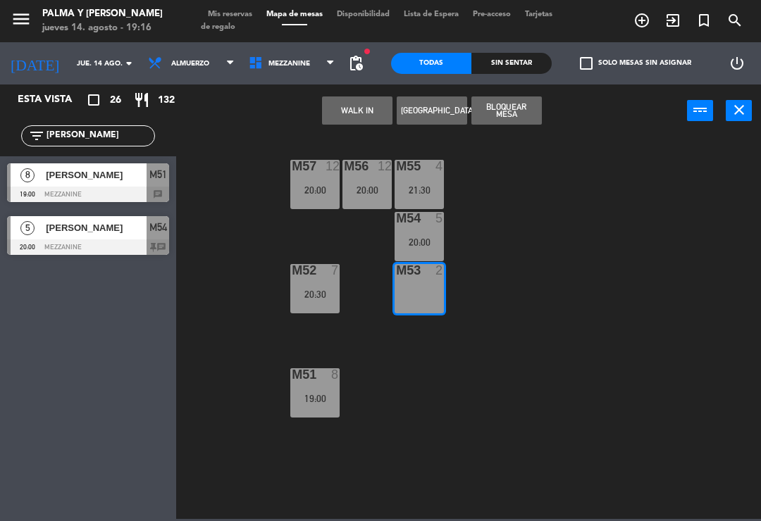
click at [359, 117] on button "WALK IN" at bounding box center [357, 111] width 70 height 28
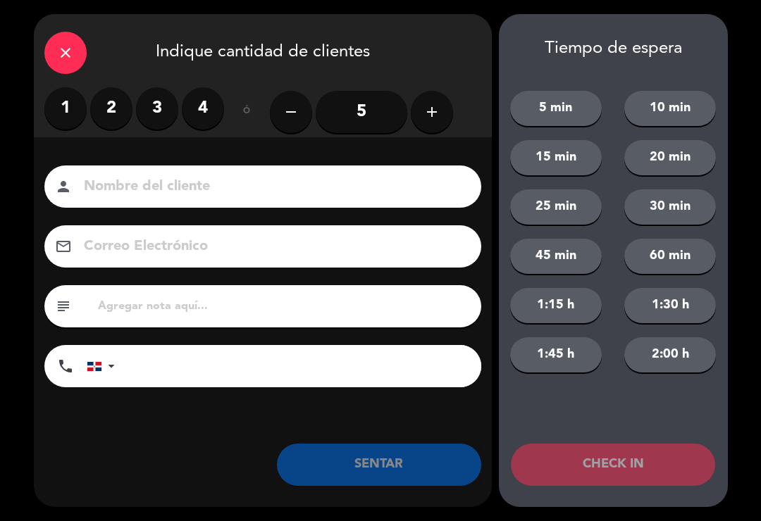
click at [123, 108] on label "2" at bounding box center [111, 108] width 42 height 42
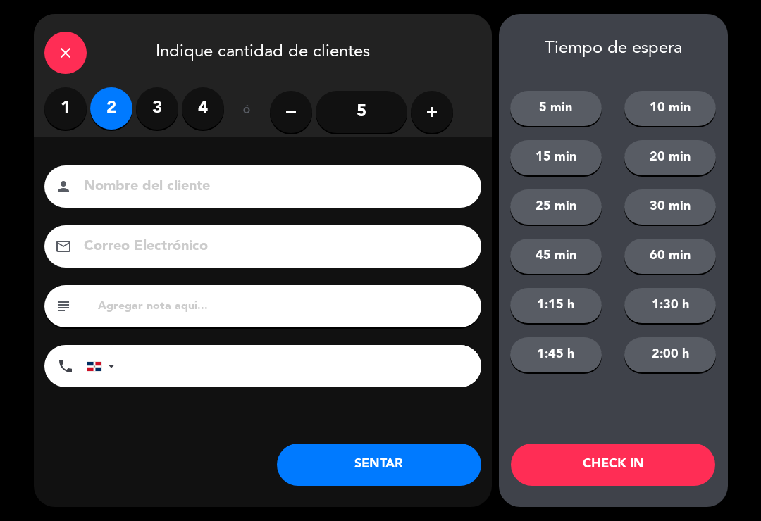
click at [394, 469] on button "SENTAR" at bounding box center [379, 465] width 204 height 42
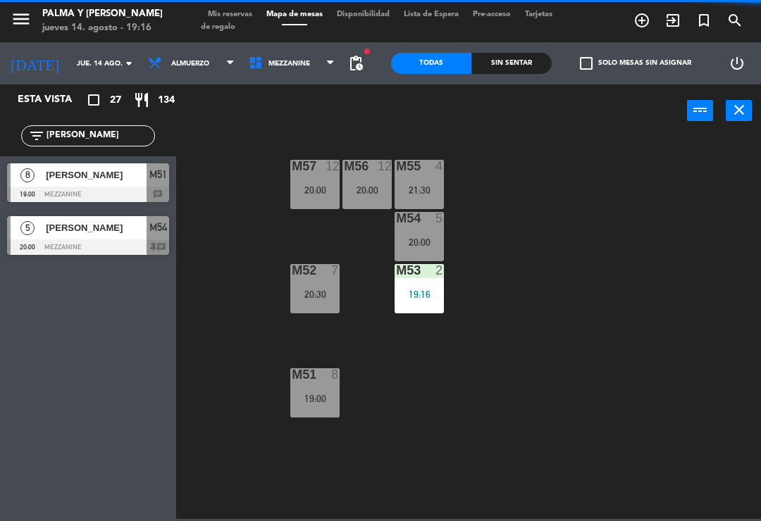
click at [78, 128] on input "[PERSON_NAME]" at bounding box center [99, 135] width 109 height 15
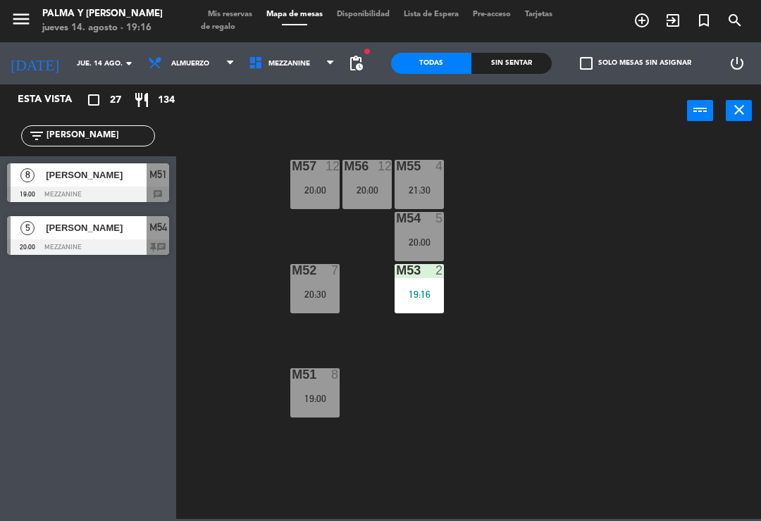
click at [142, 135] on input "[PERSON_NAME]" at bounding box center [99, 135] width 109 height 15
type input "J"
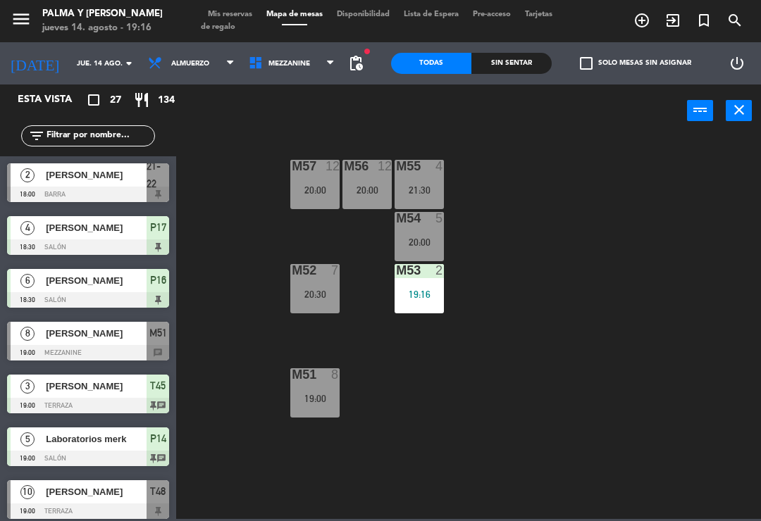
click at [595, 198] on div "M57 12 20:00 M56 12 20:00 M55 4 21:30 M54 5 20:00 M52 7 20:30 M53 2 19:16 M51 8…" at bounding box center [472, 327] width 577 height 384
click at [501, 346] on div "M57 12 20:00 M56 12 20:00 M55 4 21:30 M54 5 20:00 M52 7 20:30 M53 2 19:16 M51 8…" at bounding box center [472, 327] width 577 height 384
click at [255, 58] on icon at bounding box center [258, 63] width 20 height 15
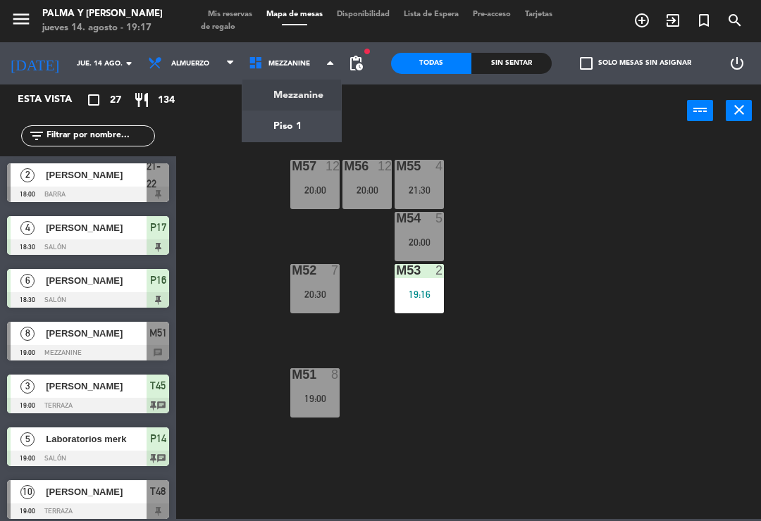
click at [295, 132] on ng-component "menu Palma y [PERSON_NAME] jueves 14. agosto - 19:17 Mis reservas Mapa de mesas…" at bounding box center [380, 259] width 761 height 519
